Goal: Task Accomplishment & Management: Manage account settings

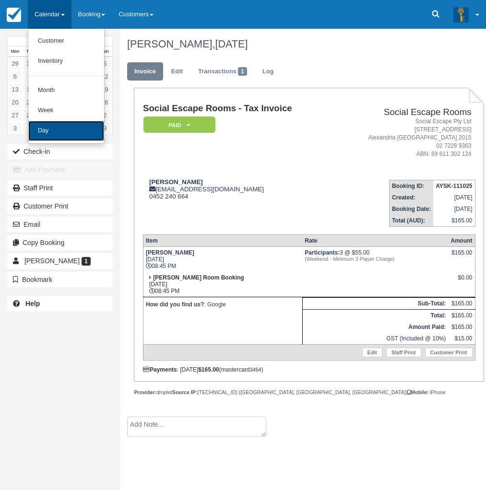
click at [58, 131] on link "Day" at bounding box center [66, 131] width 76 height 20
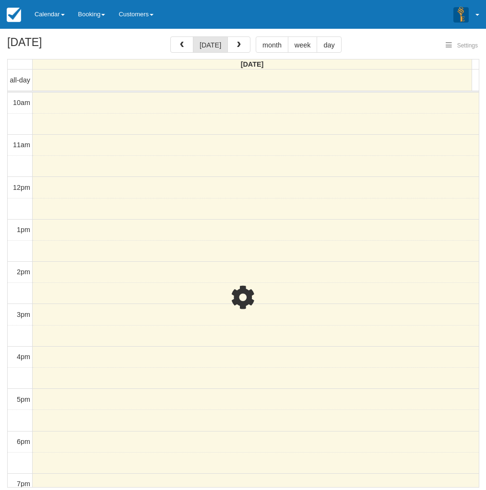
select select
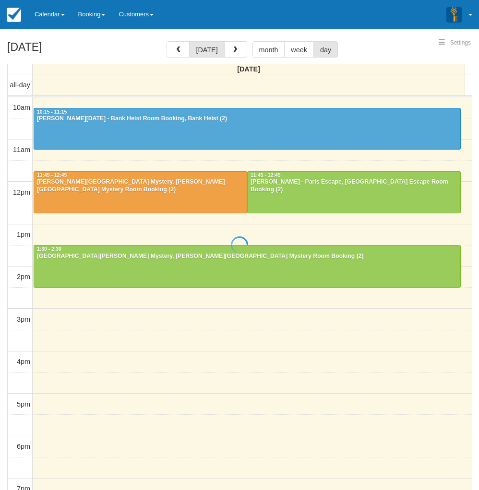
select select
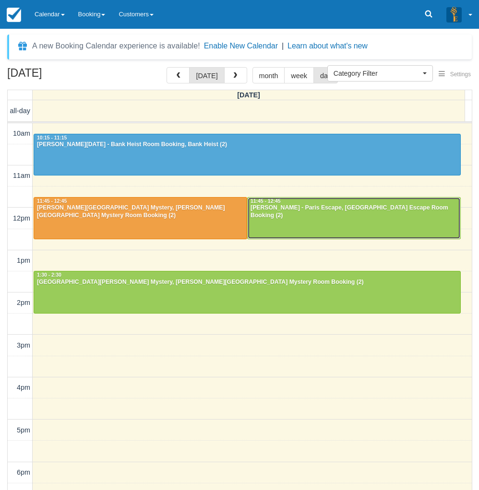
click at [310, 216] on div at bounding box center [353, 218] width 212 height 41
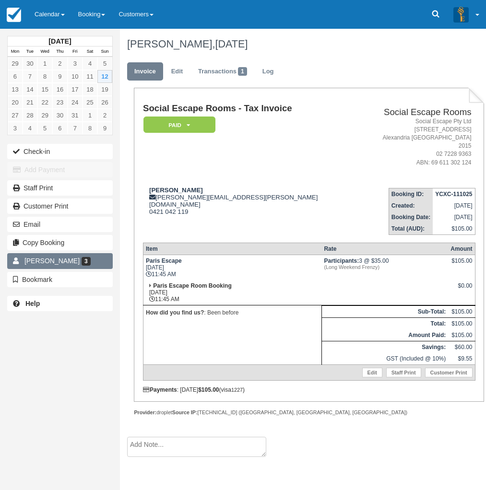
click at [35, 256] on link "Roslyn Bruce 3" at bounding box center [60, 260] width 106 height 15
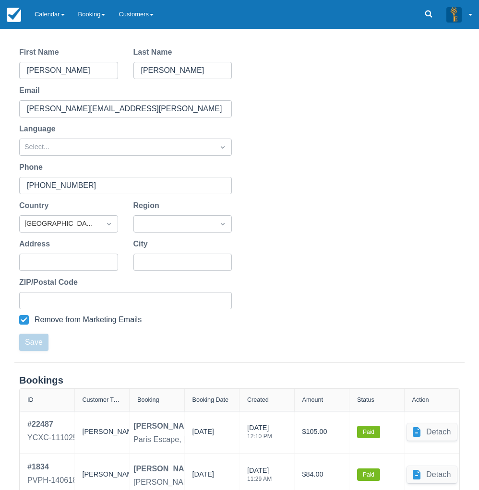
scroll to position [166, 0]
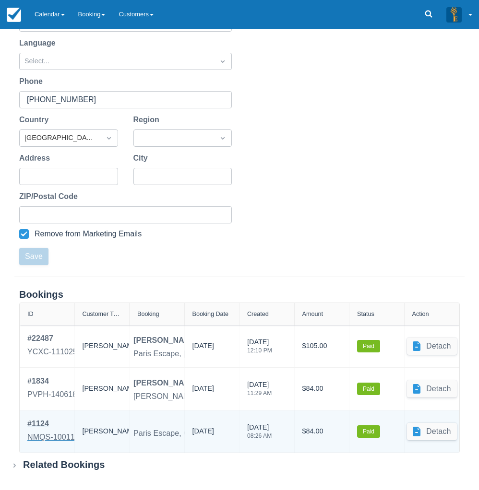
click at [35, 437] on div "NMQS-100118" at bounding box center [53, 438] width 52 height 12
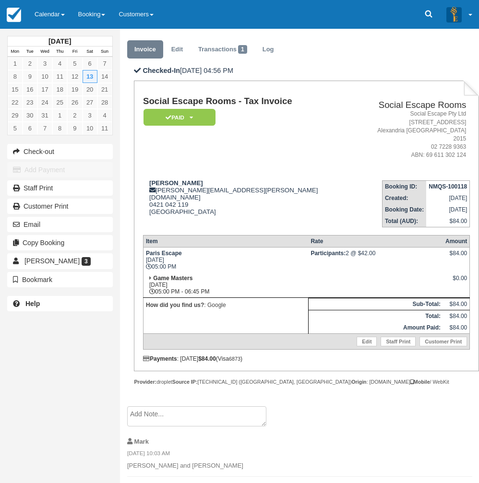
scroll to position [53, 0]
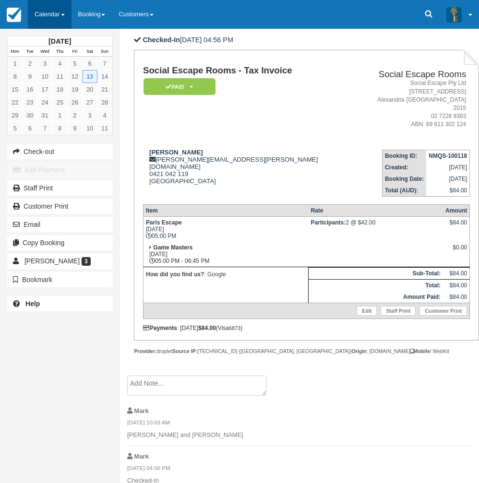
click at [59, 11] on link "Calendar" at bounding box center [50, 14] width 44 height 29
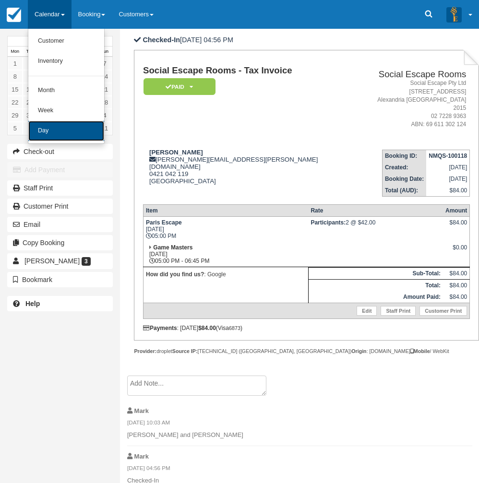
click at [56, 129] on link "Day" at bounding box center [66, 131] width 76 height 20
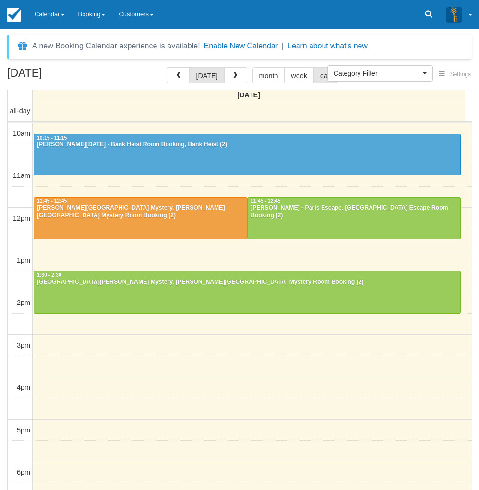
select select
click at [47, 16] on link "Calendar" at bounding box center [50, 14] width 44 height 29
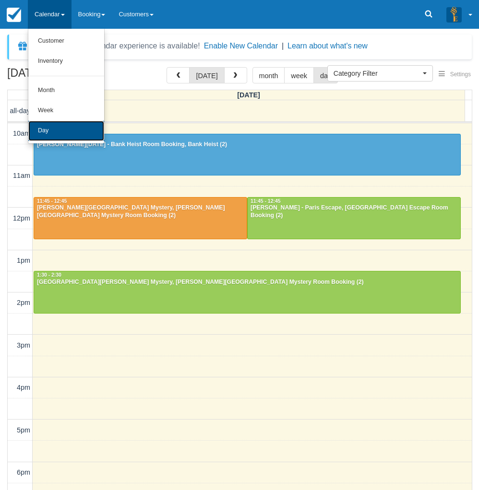
click at [49, 136] on link "Day" at bounding box center [66, 131] width 76 height 20
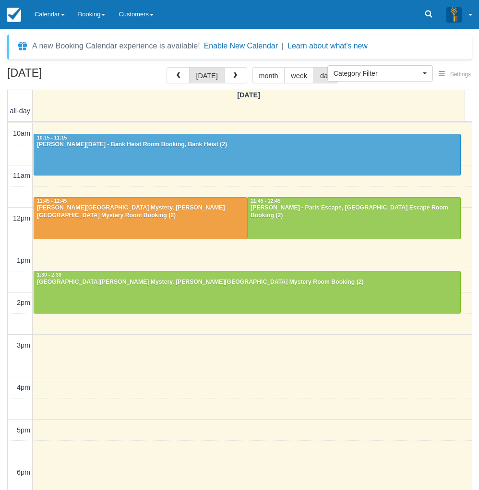
select select
